Goal: Information Seeking & Learning: Learn about a topic

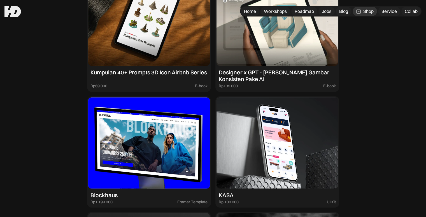
scroll to position [643, 0]
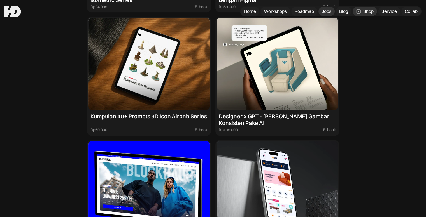
click at [325, 11] on div "Jobs" at bounding box center [327, 11] width 10 height 6
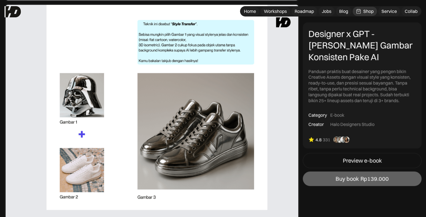
scroll to position [490, 0]
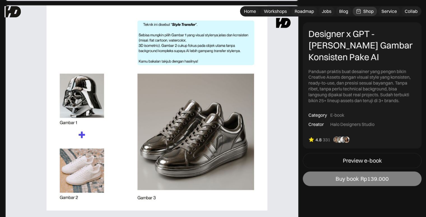
click at [338, 176] on div "Buy book" at bounding box center [346, 178] width 23 height 7
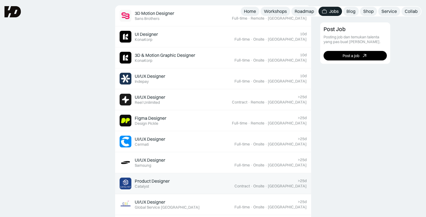
scroll to position [181, 0]
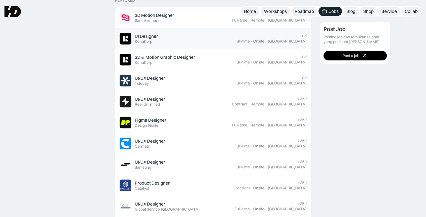
click at [216, 43] on div "UI Designer Featured KonaKorp" at bounding box center [177, 39] width 115 height 12
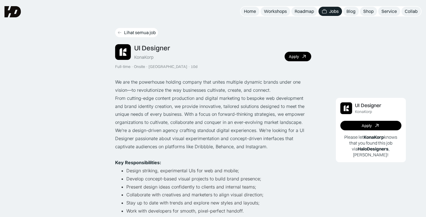
click at [120, 34] on icon at bounding box center [119, 32] width 4 height 5
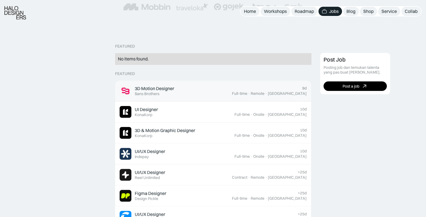
scroll to position [108, 0]
